Goal: Task Accomplishment & Management: Manage account settings

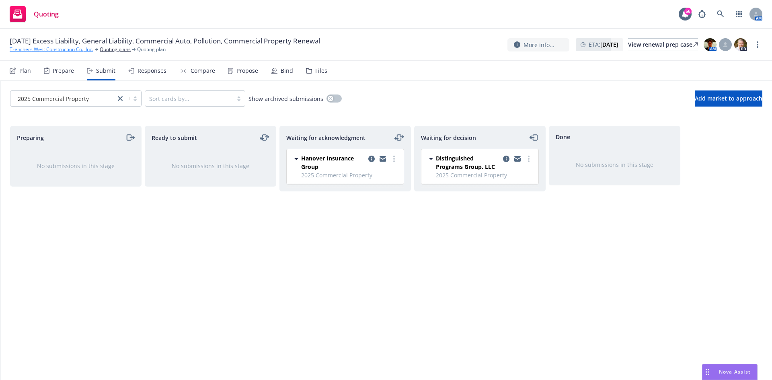
click at [60, 47] on link "Trenchers West Construction Co., Inc." at bounding box center [52, 49] width 84 height 7
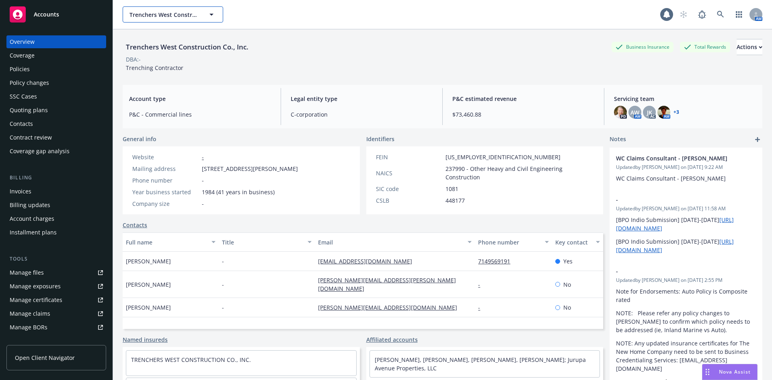
click at [165, 17] on span "Trenchers West Construction Co., Inc." at bounding box center [165, 14] width 70 height 8
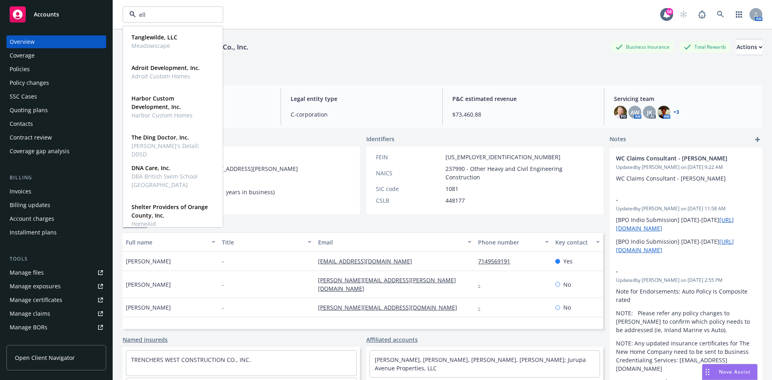
type input "elli"
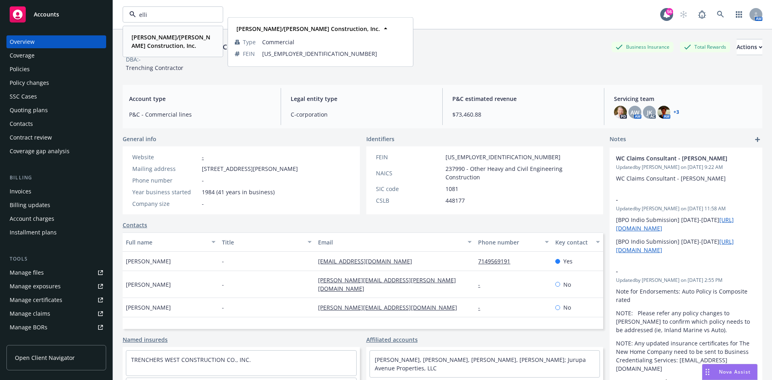
click at [173, 40] on span "[PERSON_NAME]/[PERSON_NAME] Construction, Inc." at bounding box center [172, 41] width 81 height 17
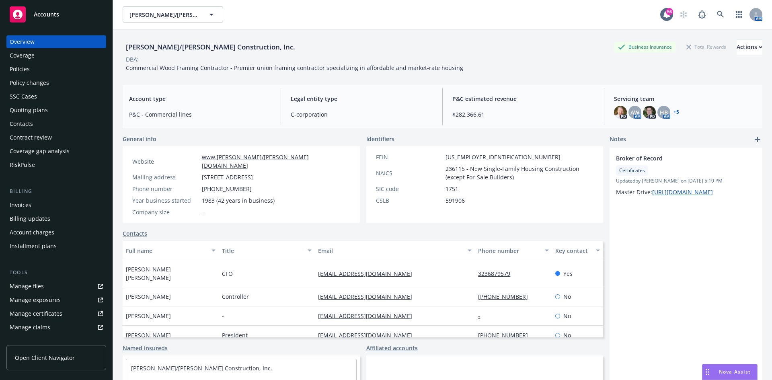
click at [62, 282] on link "Manage files" at bounding box center [56, 286] width 100 height 13
